Goal: Information Seeking & Learning: Learn about a topic

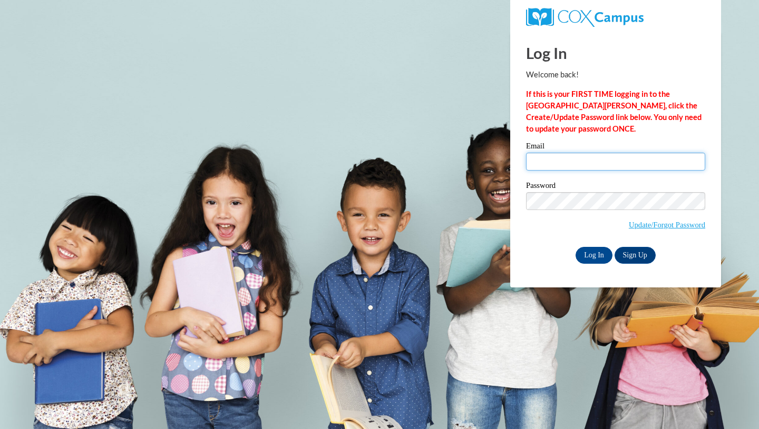
click at [566, 166] on input "Email" at bounding box center [615, 162] width 179 height 18
type input "[EMAIL_ADDRESS][DOMAIN_NAME]"
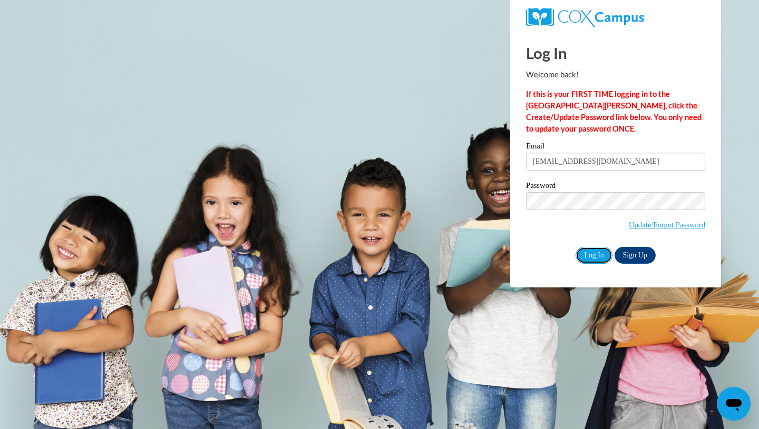
click at [593, 251] on input "Log In" at bounding box center [593, 255] width 37 height 17
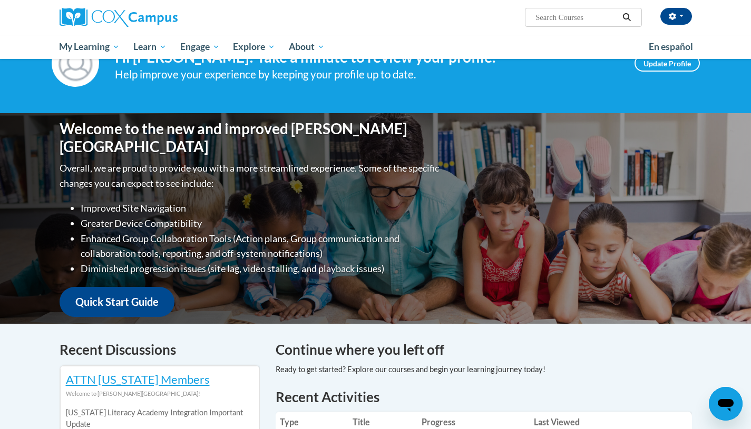
scroll to position [43, 0]
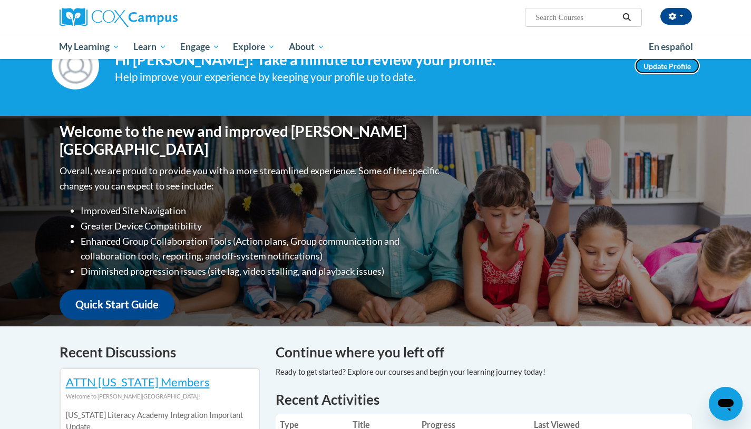
click at [671, 68] on link "Update Profile" at bounding box center [666, 65] width 65 height 17
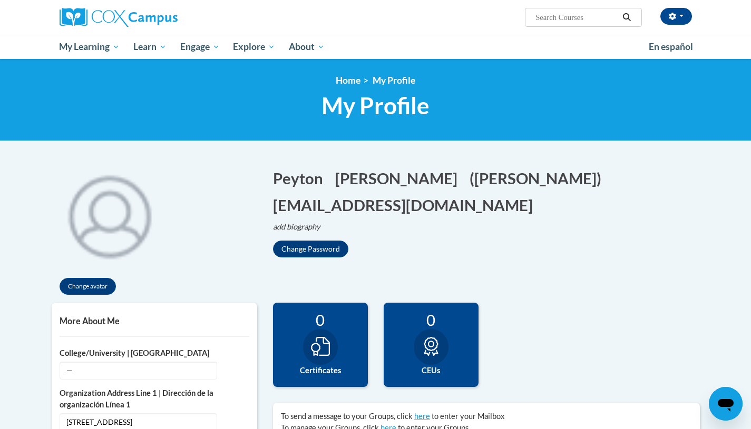
click at [543, 19] on input "Search..." at bounding box center [576, 17] width 84 height 13
type input "oral language"
click at [626, 17] on icon "Search" at bounding box center [626, 17] width 9 height 8
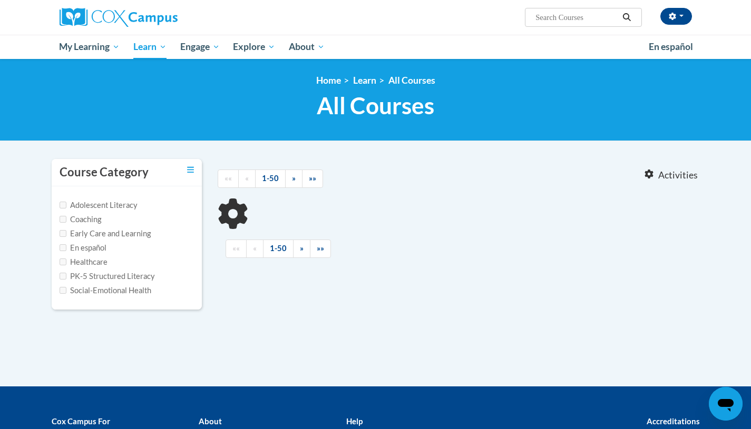
type input "oral language"
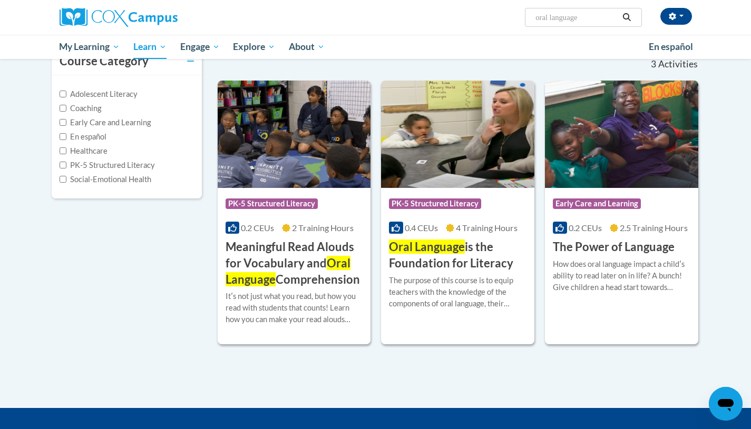
scroll to position [112, 0]
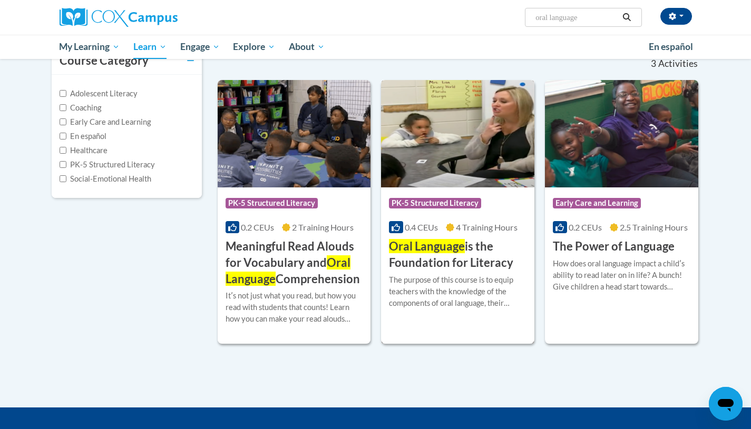
click at [423, 269] on h3 "Oral Language is the Foundation for Literacy" at bounding box center [458, 255] width 138 height 33
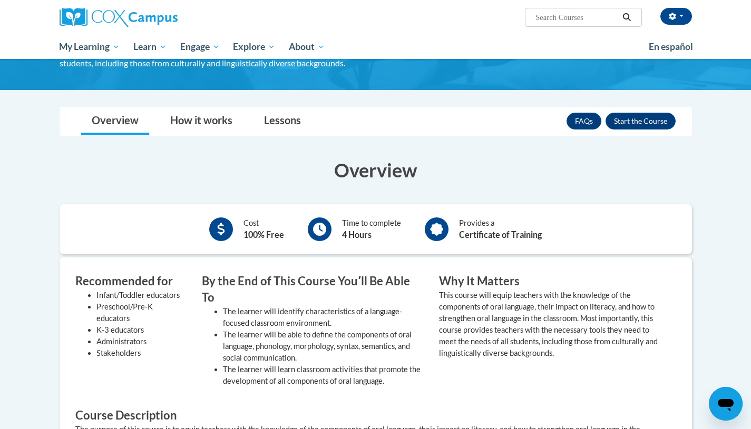
scroll to position [146, 0]
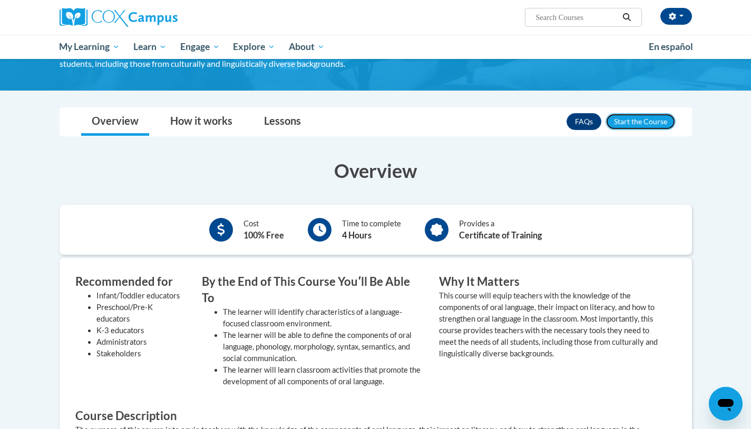
click at [623, 120] on button "Enroll" at bounding box center [640, 121] width 70 height 17
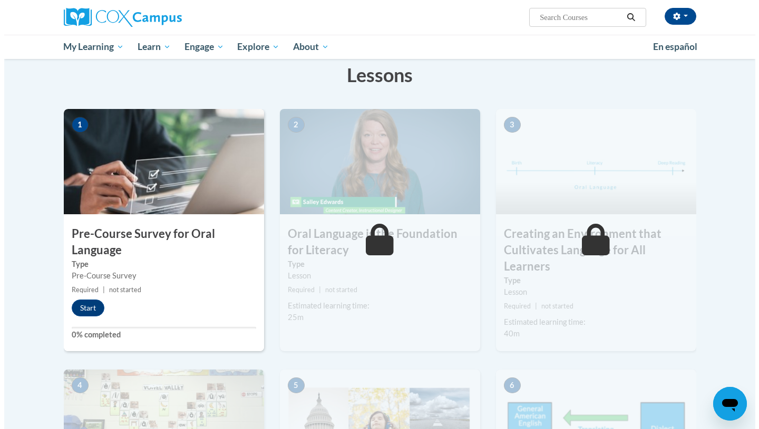
scroll to position [166, 0]
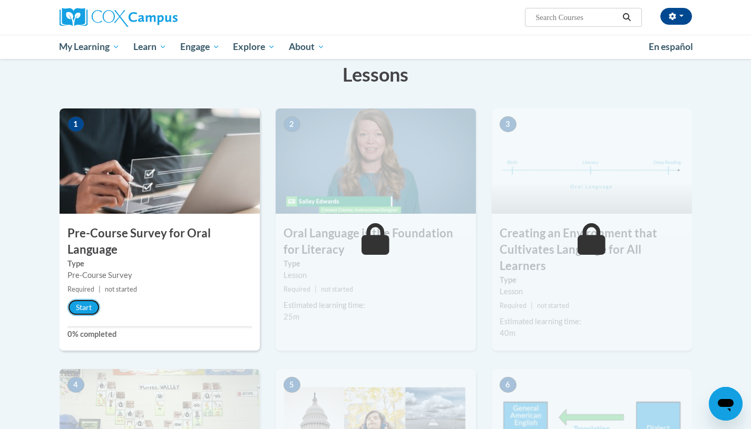
click at [76, 310] on button "Start" at bounding box center [83, 307] width 33 height 17
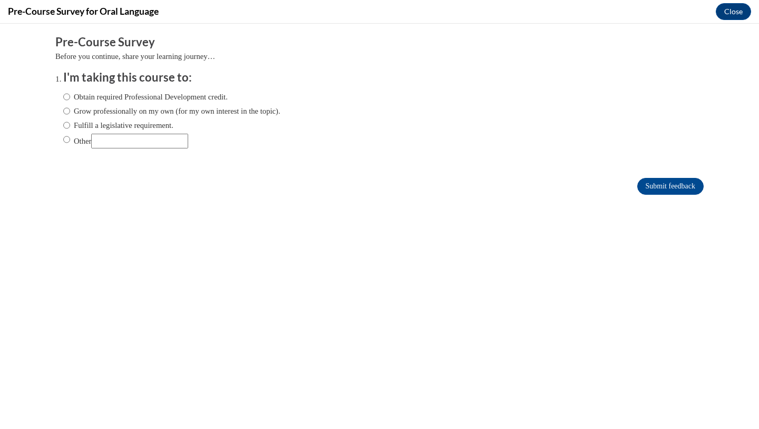
scroll to position [0, 0]
click at [63, 94] on input "Obtain required Professional Development credit." at bounding box center [66, 97] width 7 height 12
radio input "true"
click at [658, 182] on input "Submit feedback" at bounding box center [670, 186] width 66 height 17
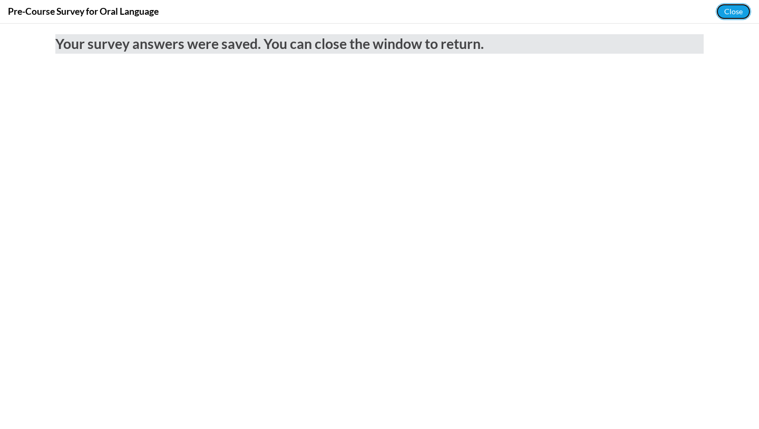
click at [737, 15] on button "Close" at bounding box center [732, 11] width 35 height 17
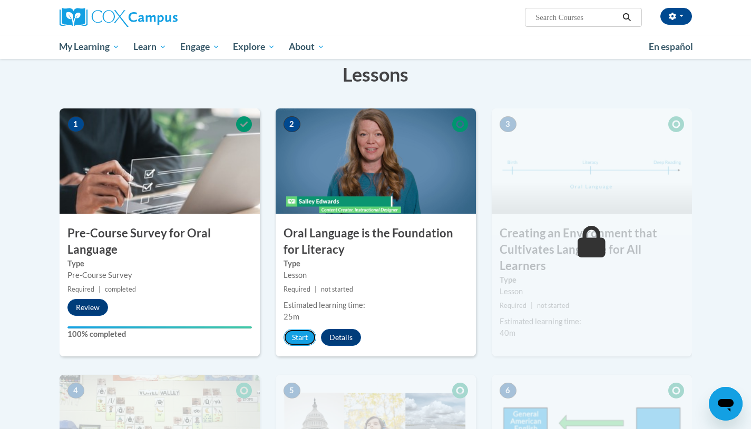
click at [294, 336] on button "Start" at bounding box center [299, 337] width 33 height 17
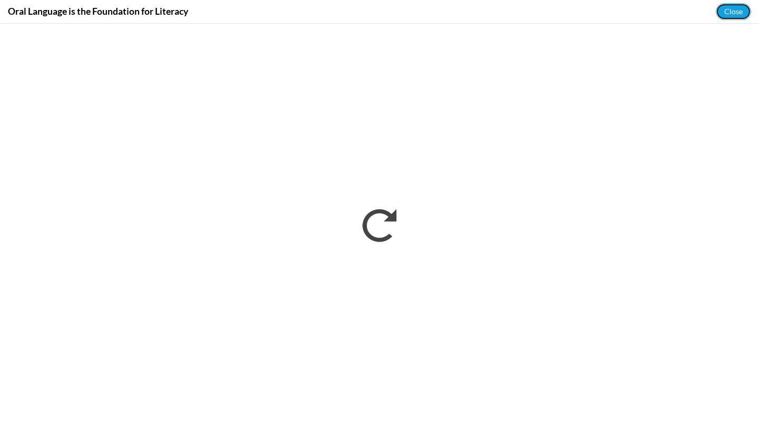
click at [733, 5] on button "Close" at bounding box center [732, 11] width 35 height 17
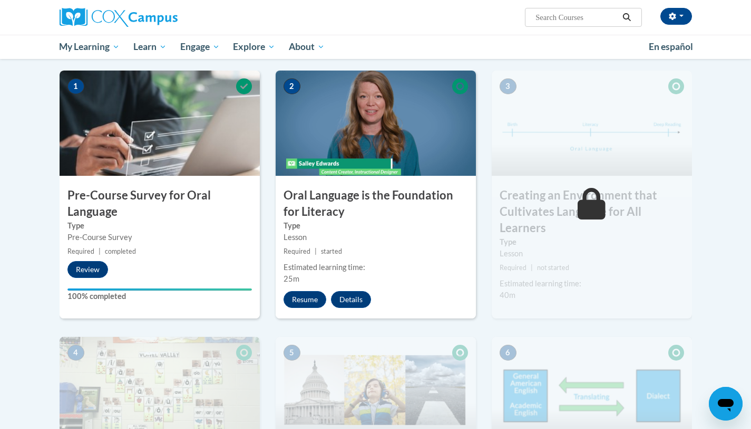
scroll to position [168, 0]
